Goal: Find contact information: Find contact information

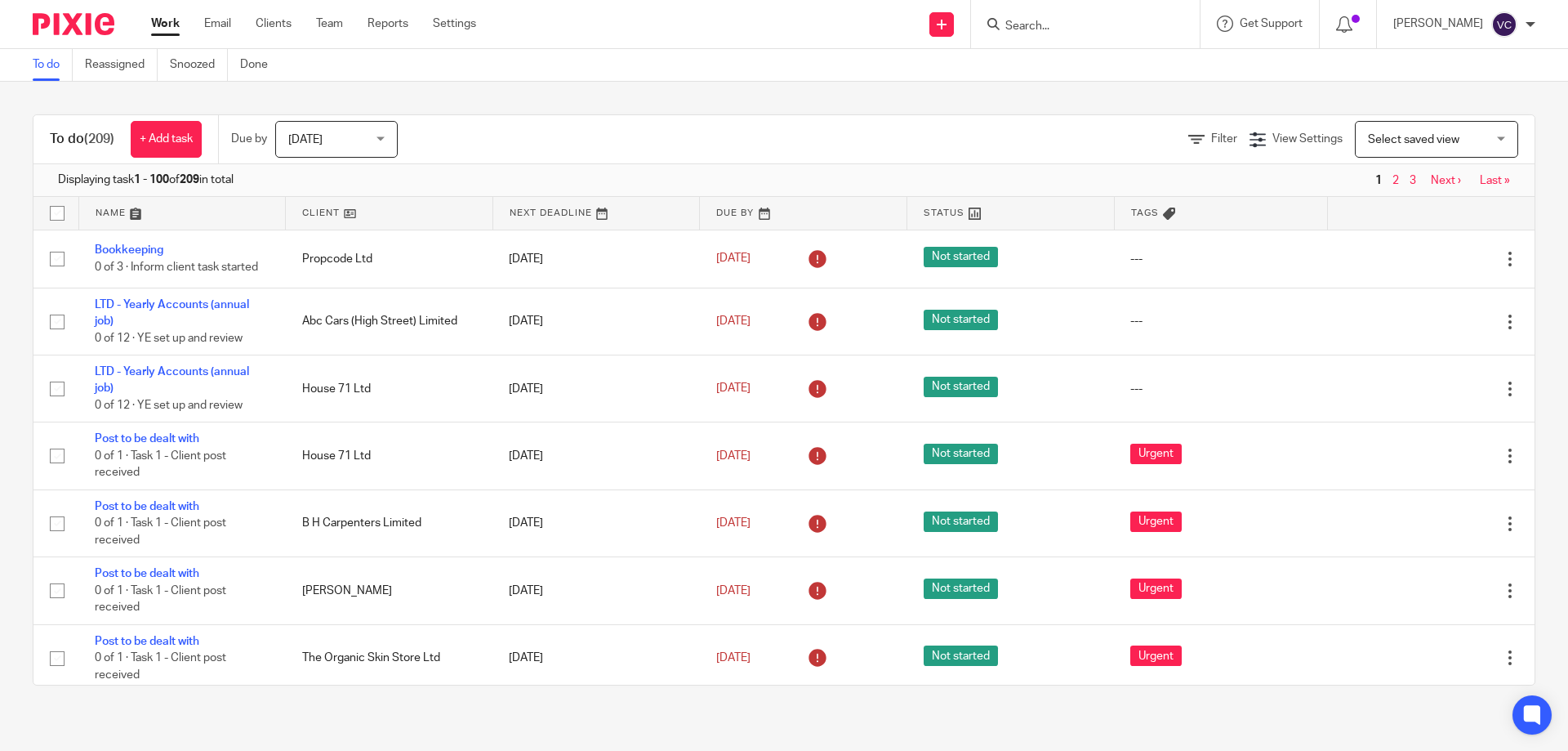
click at [1077, 22] on input "Search" at bounding box center [1077, 27] width 147 height 15
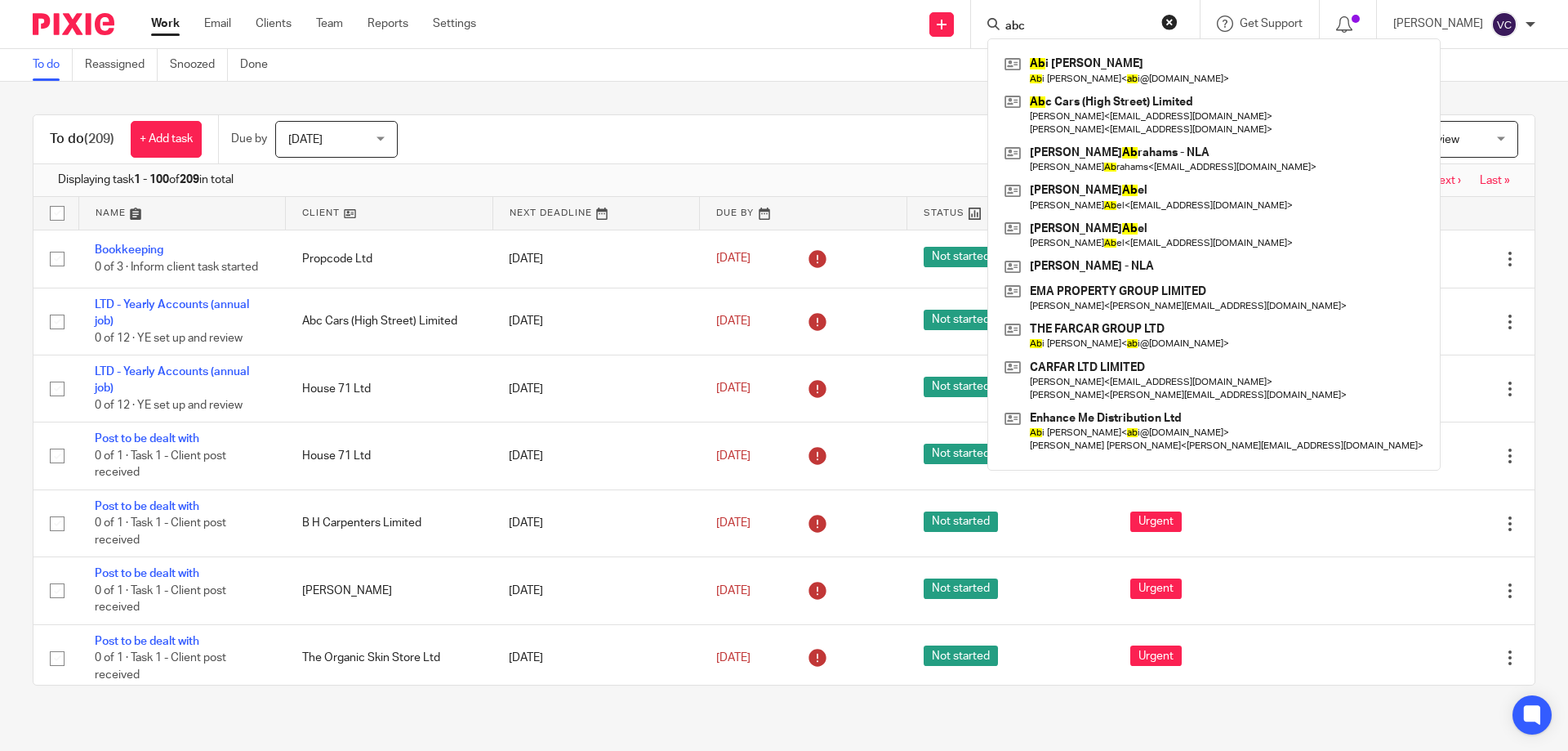
type input "abc"
click button "submit" at bounding box center [0, 0] width 0 height 0
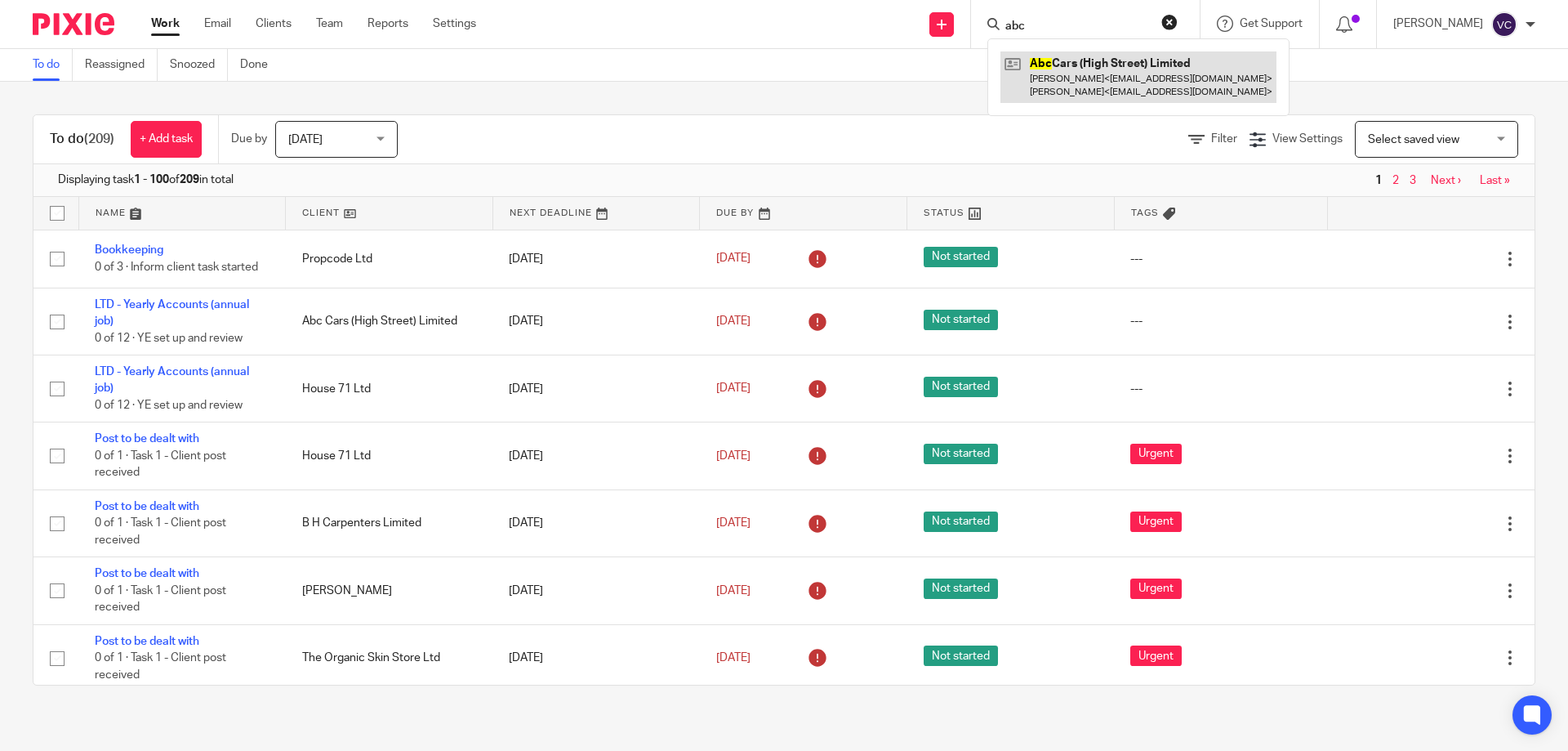
click at [1097, 93] on link at bounding box center [1138, 76] width 276 height 51
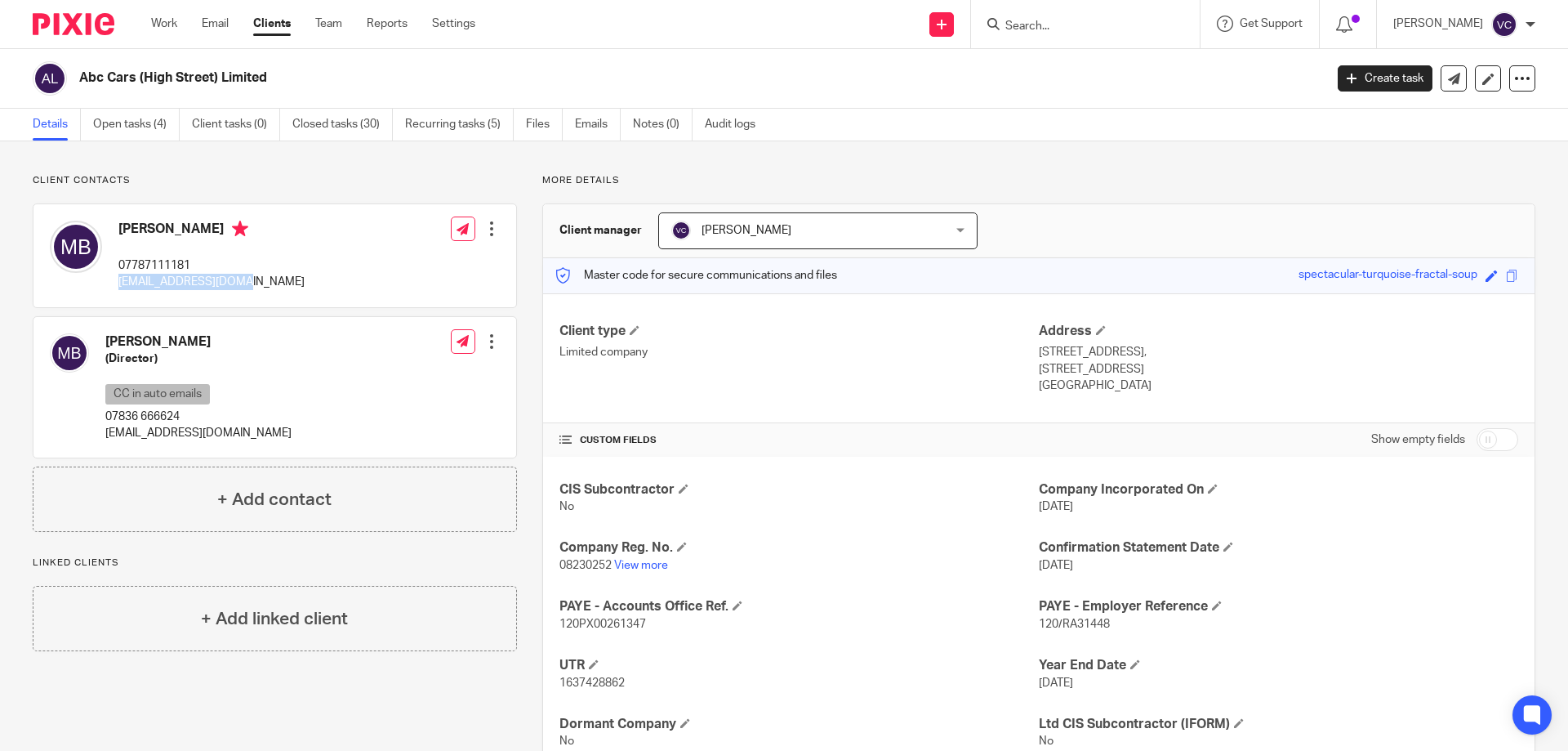
drag, startPoint x: 120, startPoint y: 280, endPoint x: 249, endPoint y: 290, distance: 129.4
click at [249, 290] on div "Maria Browne 07787111181 mariadbrowne@aol.com Edit contact Create client from c…" at bounding box center [275, 256] width 483 height 103
copy p "[EMAIL_ADDRESS][DOMAIN_NAME]"
drag, startPoint x: 100, startPoint y: 434, endPoint x: 236, endPoint y: 439, distance: 136.1
click at [235, 439] on div "Michael Royston Browne (Director) CC in auto emails 07836 666624 mikebrownpa@gm…" at bounding box center [170, 387] width 241 height 125
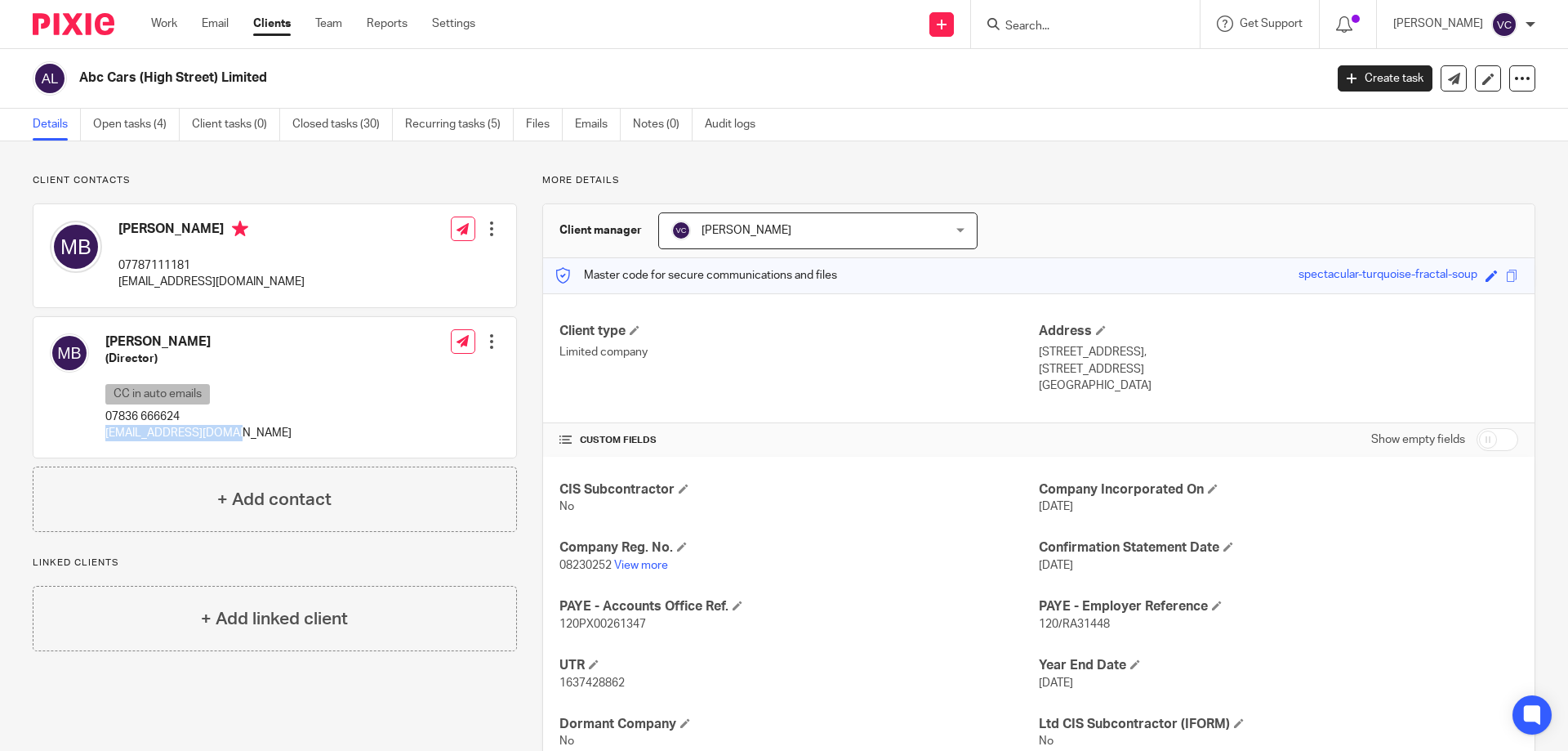
copy p "[EMAIL_ADDRESS][DOMAIN_NAME]"
